Goal: Task Accomplishment & Management: Manage account settings

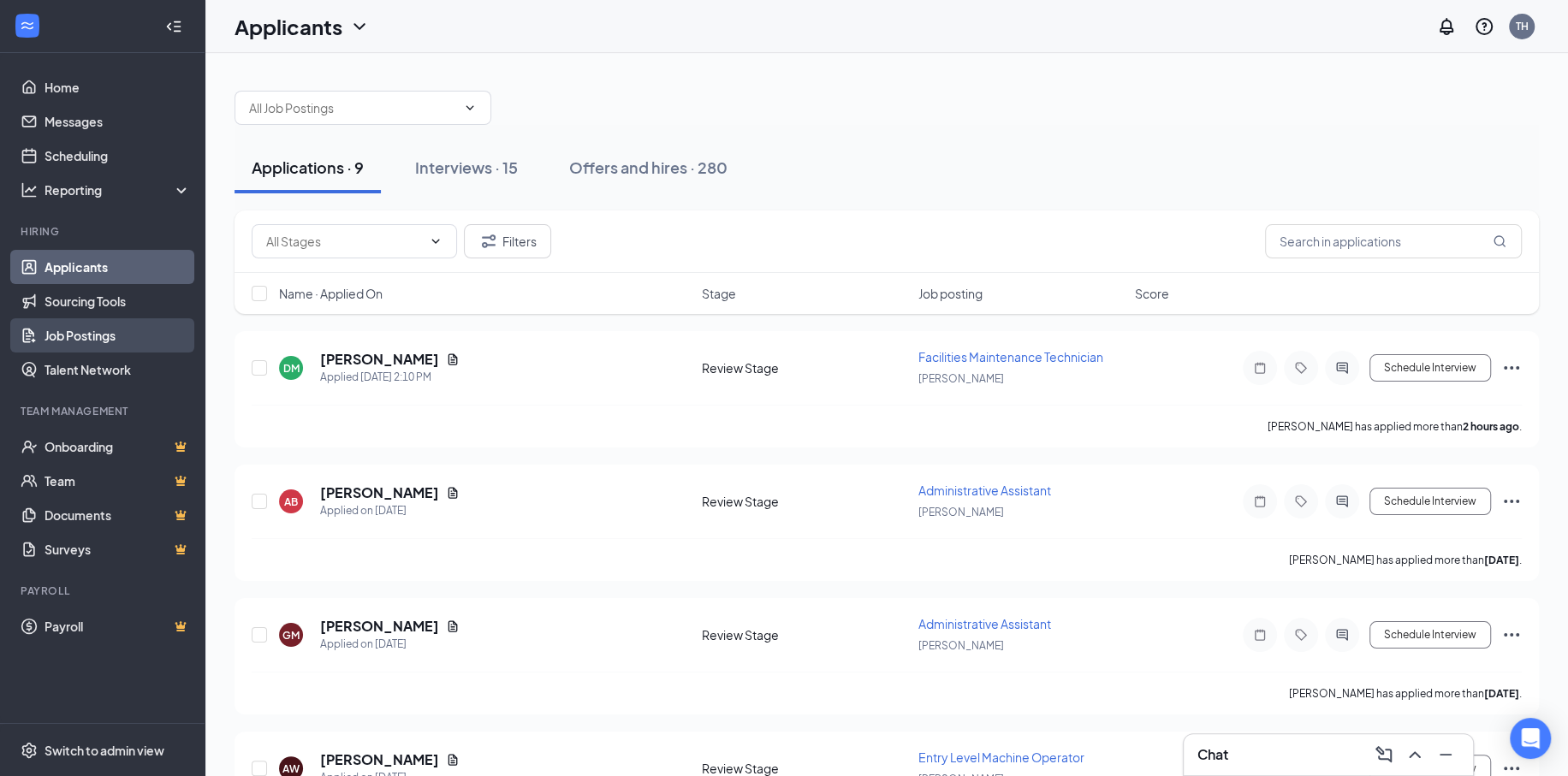
click at [114, 332] on link "Job Postings" at bounding box center [118, 336] width 146 height 35
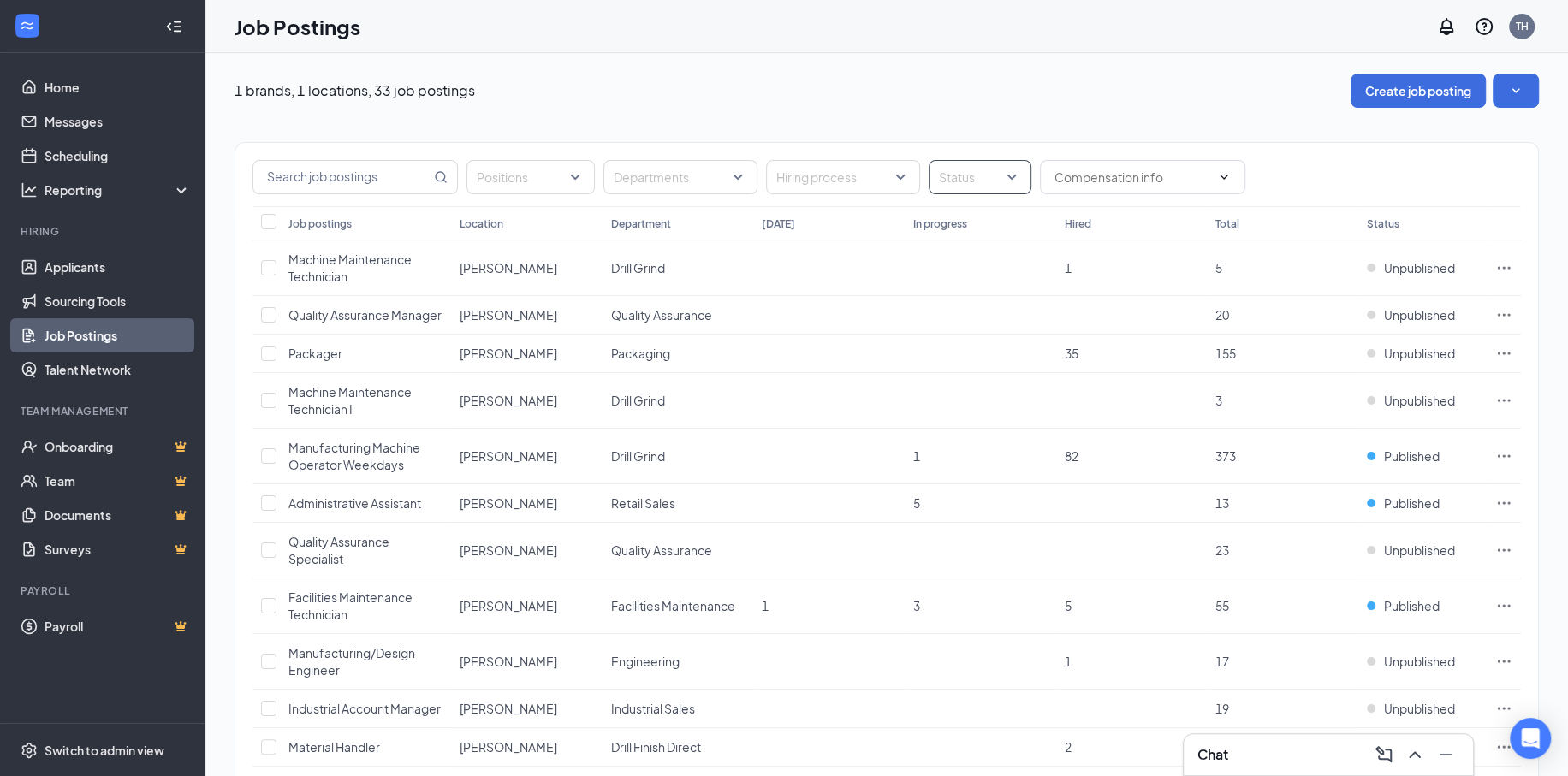
click at [990, 182] on div at bounding box center [972, 178] width 77 height 28
click at [966, 261] on span "Published" at bounding box center [993, 262] width 55 height 16
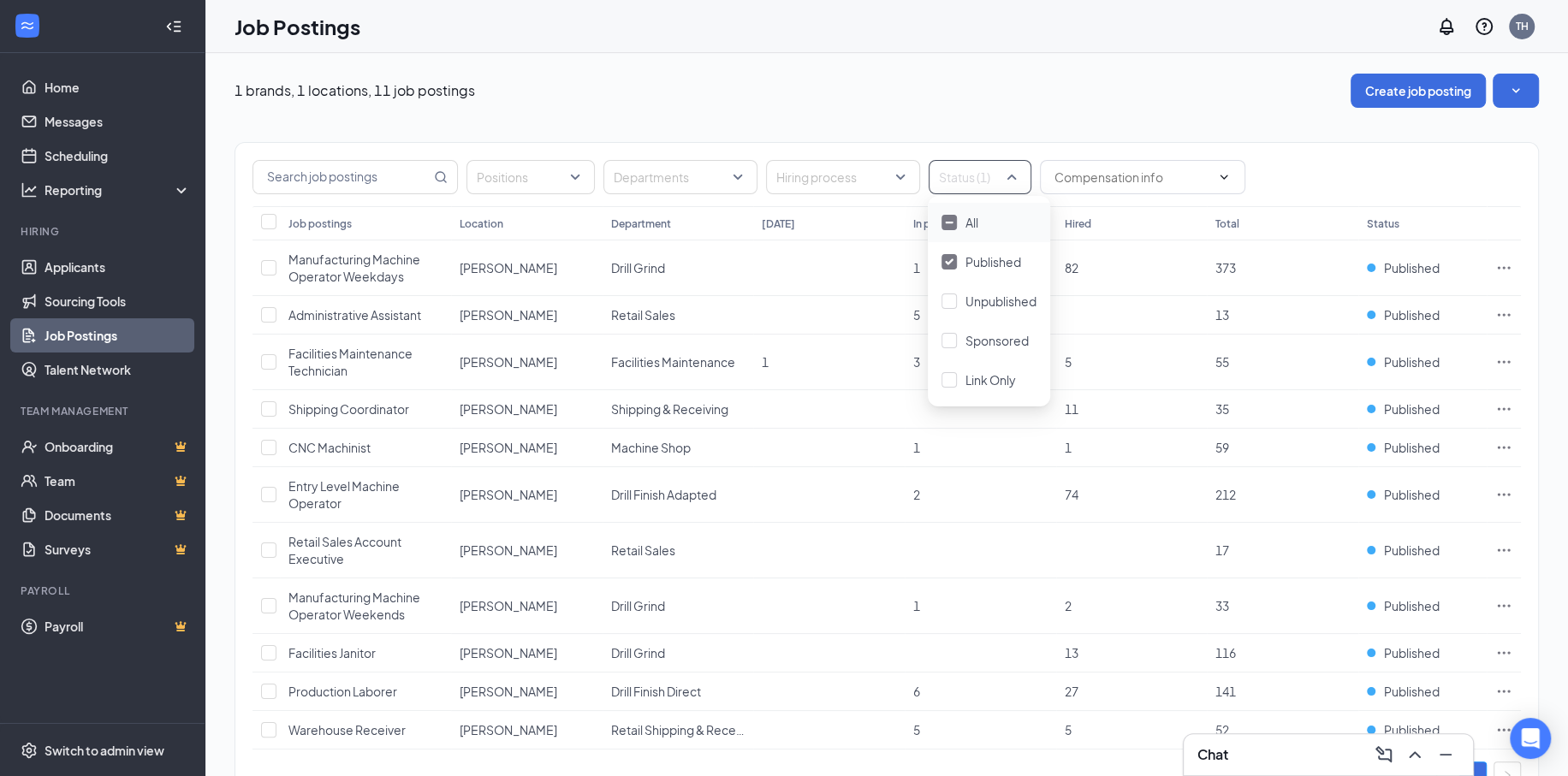
click at [1065, 88] on div "1 brands, 1 locations, 11 job postings Create job posting" at bounding box center [887, 91] width 1304 height 35
click at [1501, 493] on icon "Ellipses" at bounding box center [1504, 494] width 17 height 17
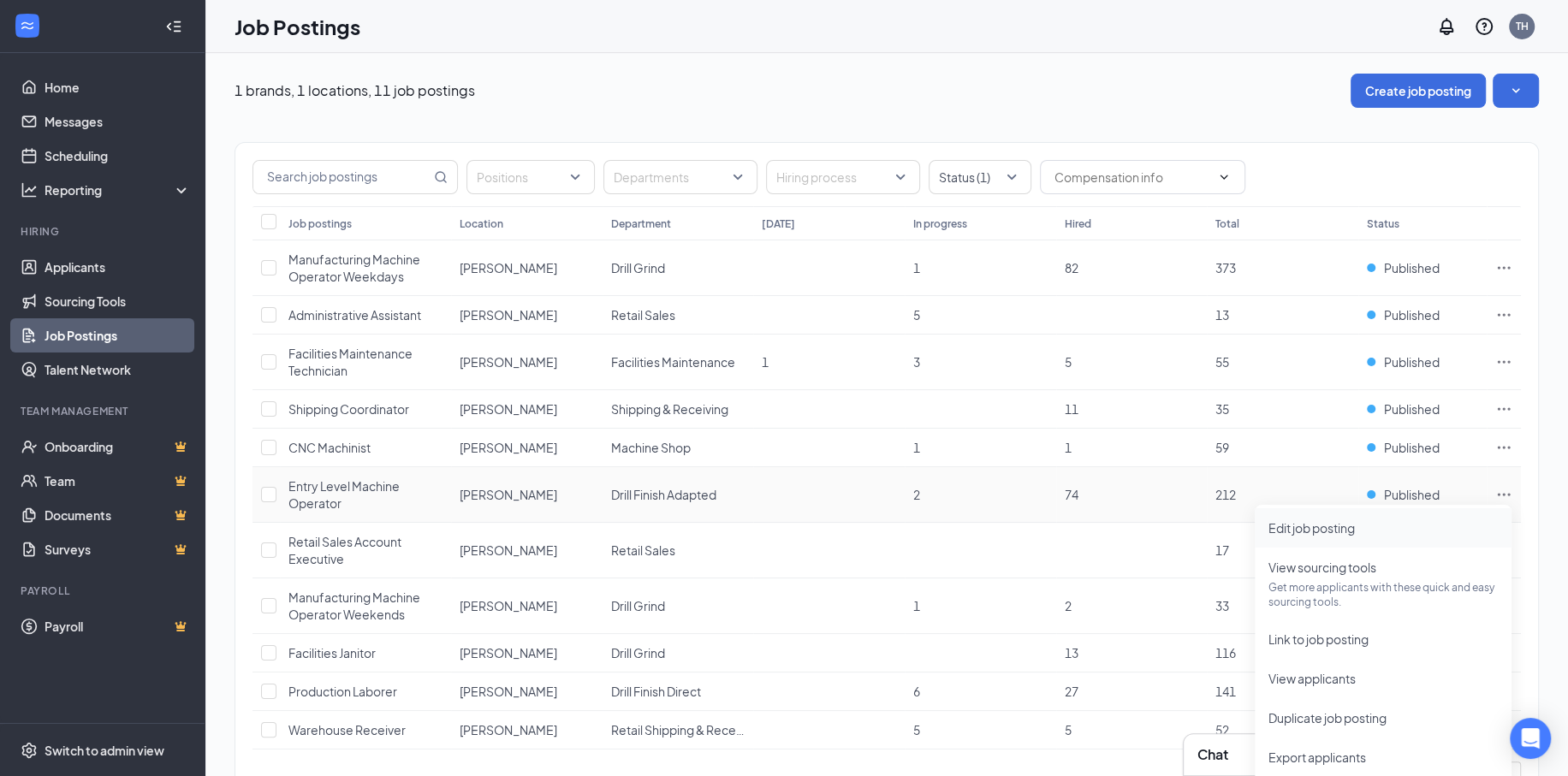
click at [1331, 531] on span "Edit job posting" at bounding box center [1312, 528] width 87 height 16
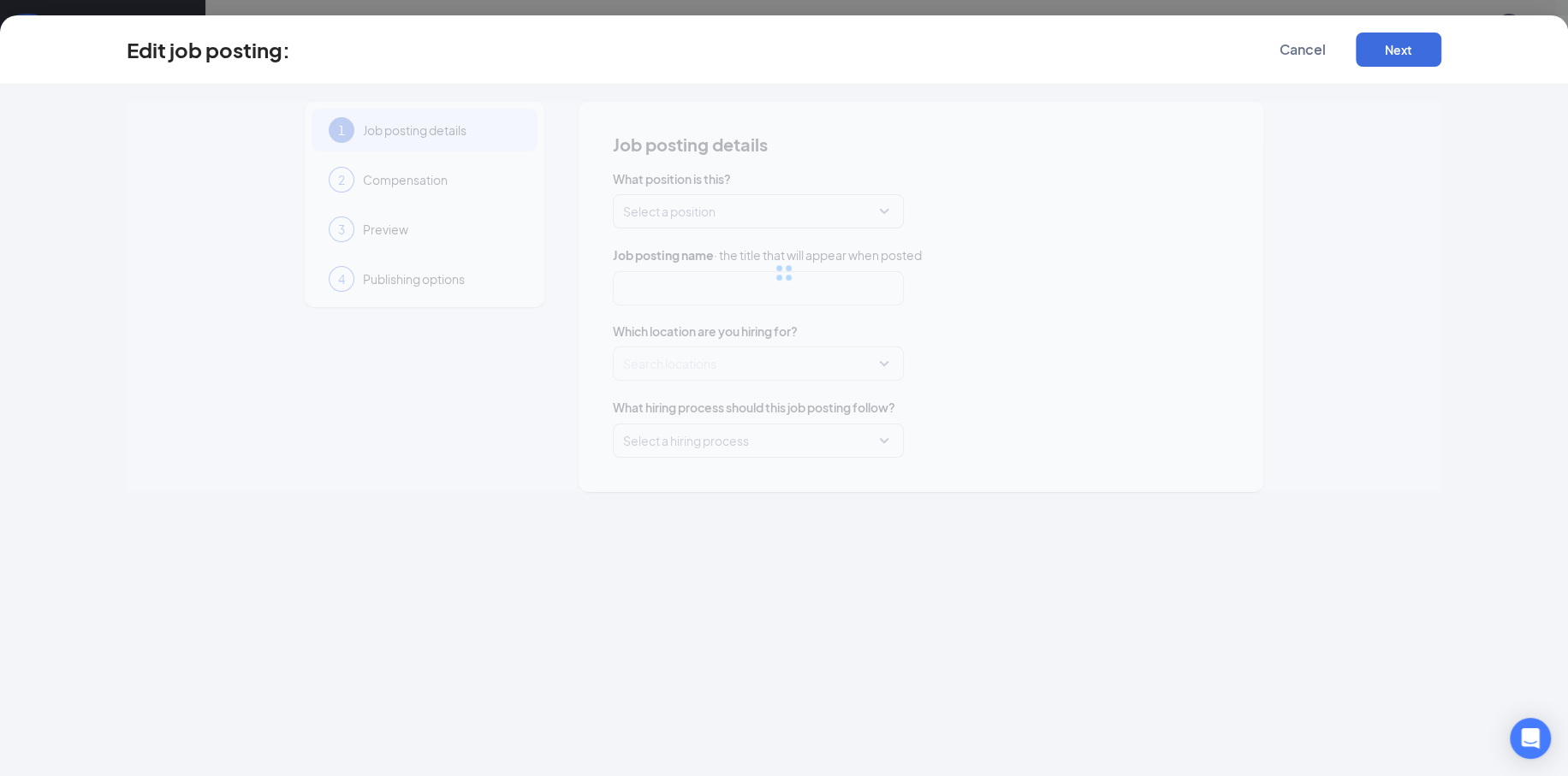
type input "Entry Level Machine Operator"
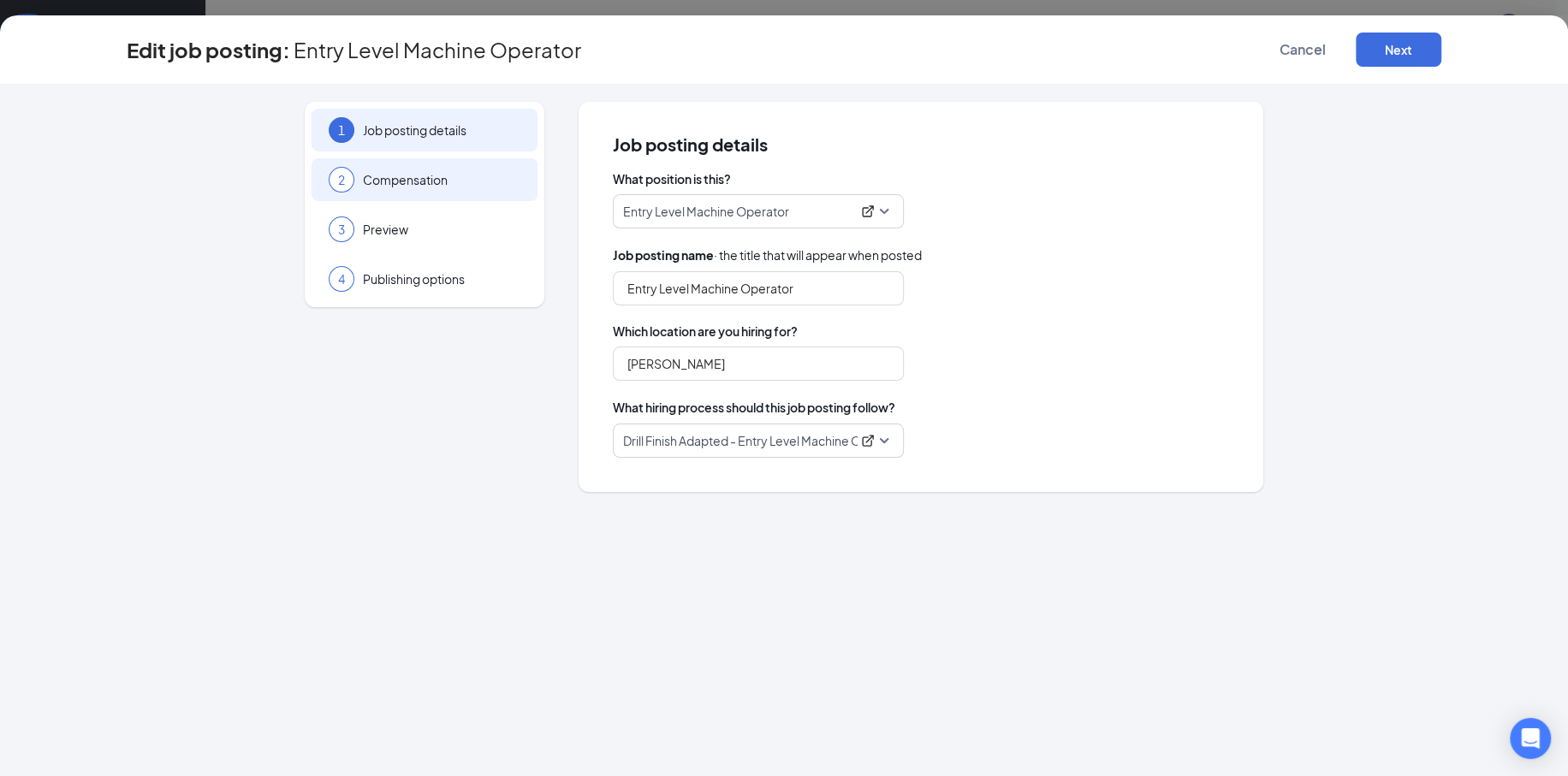
click at [404, 181] on span "Compensation" at bounding box center [442, 179] width 158 height 17
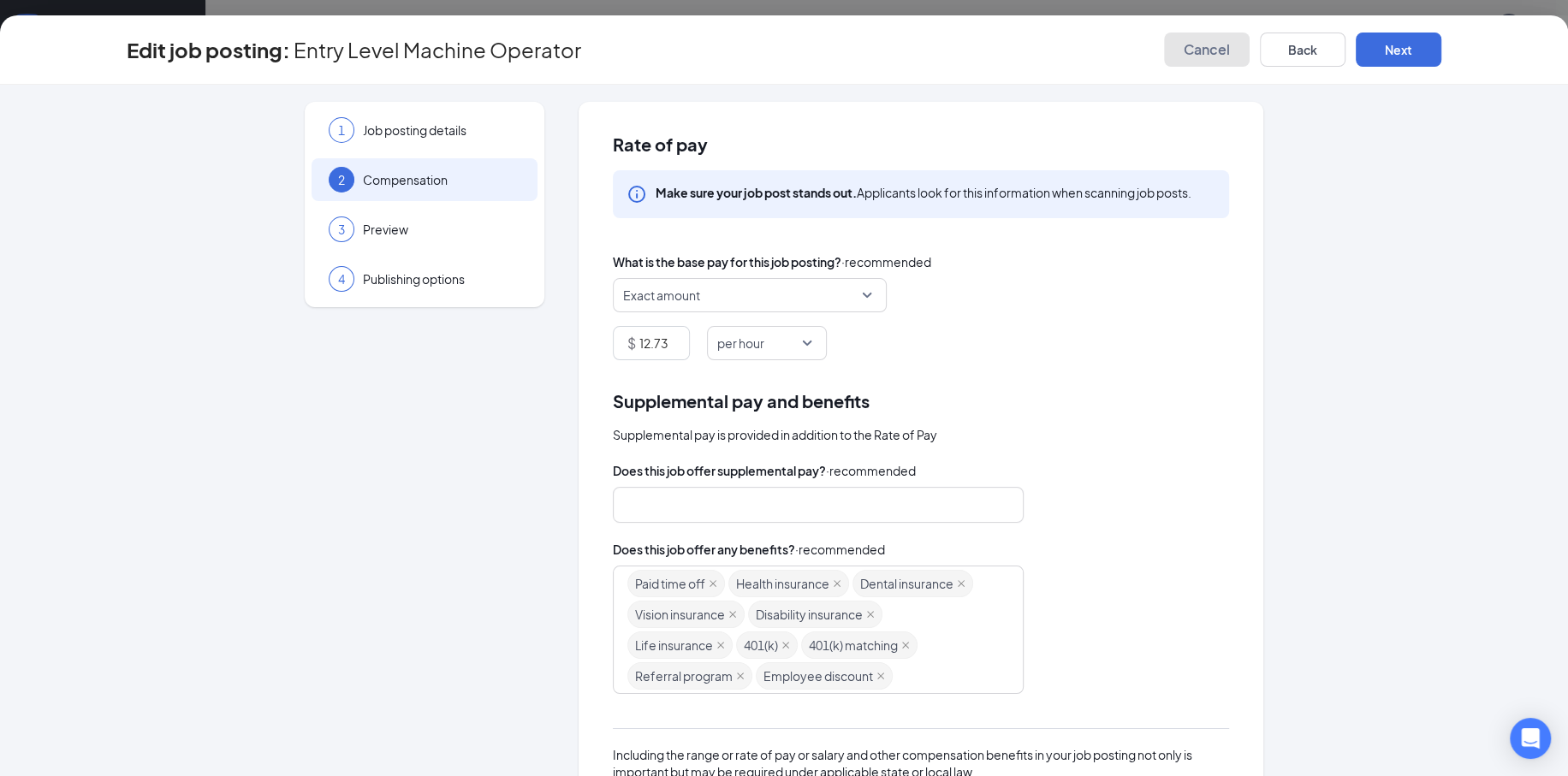
click at [1207, 49] on span "Cancel" at bounding box center [1207, 49] width 46 height 17
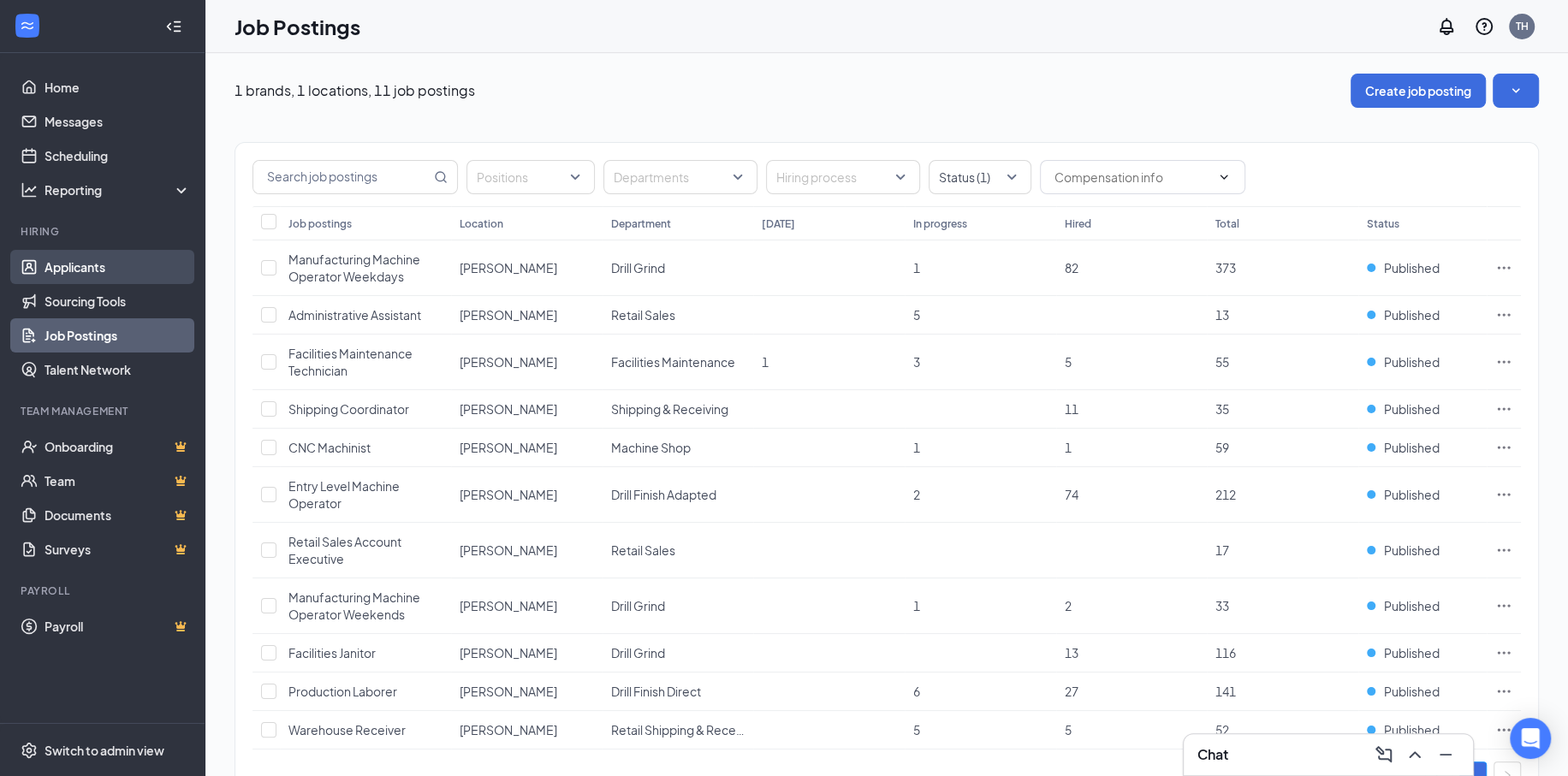
click at [100, 252] on link "Applicants" at bounding box center [118, 267] width 146 height 35
